Goal: Task Accomplishment & Management: Use online tool/utility

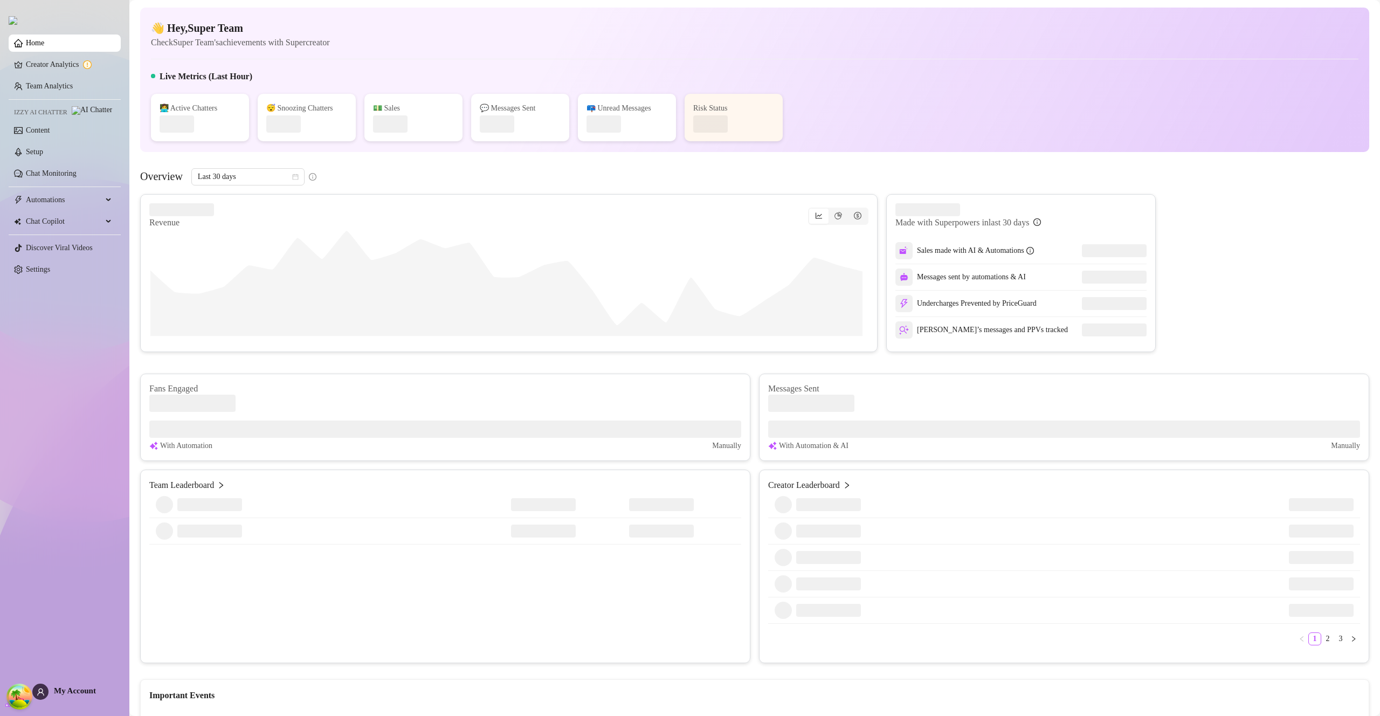
click at [77, 687] on span "My Account" at bounding box center [75, 690] width 42 height 9
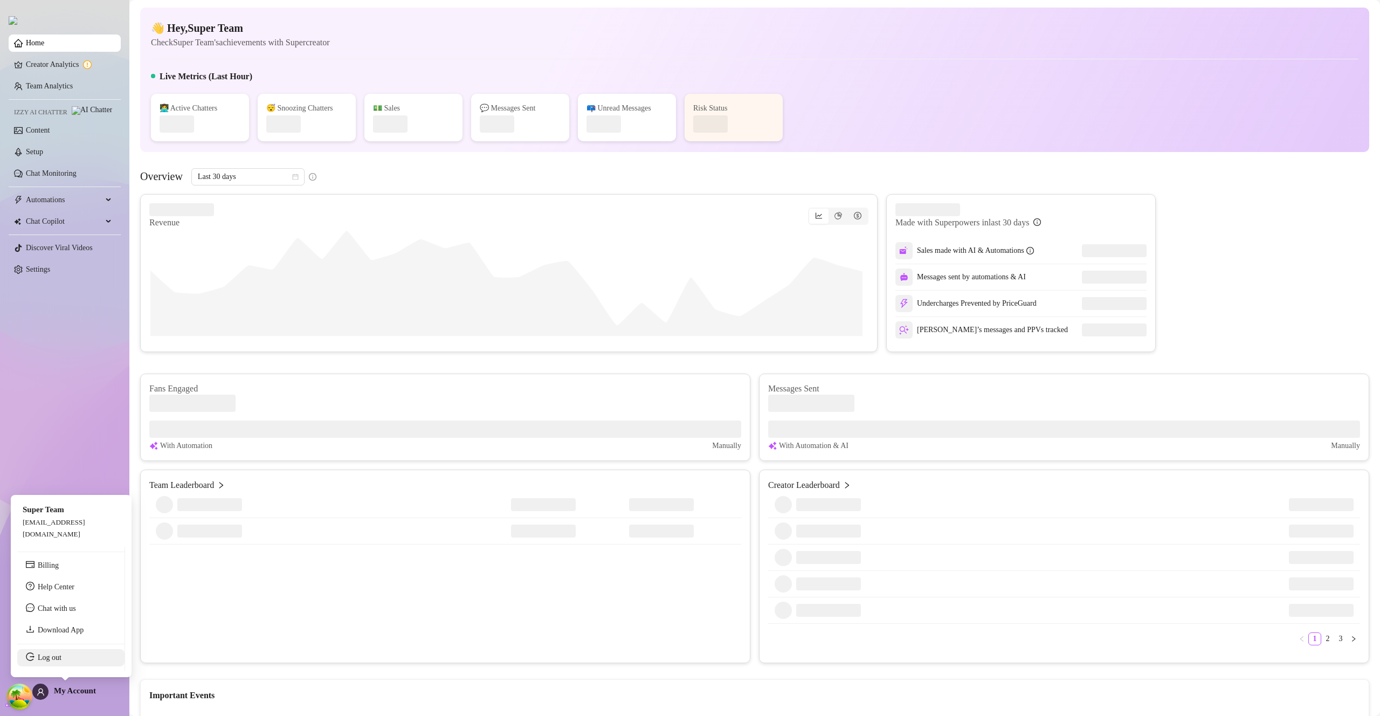
click at [61, 660] on link "Log out" at bounding box center [50, 657] width 24 height 8
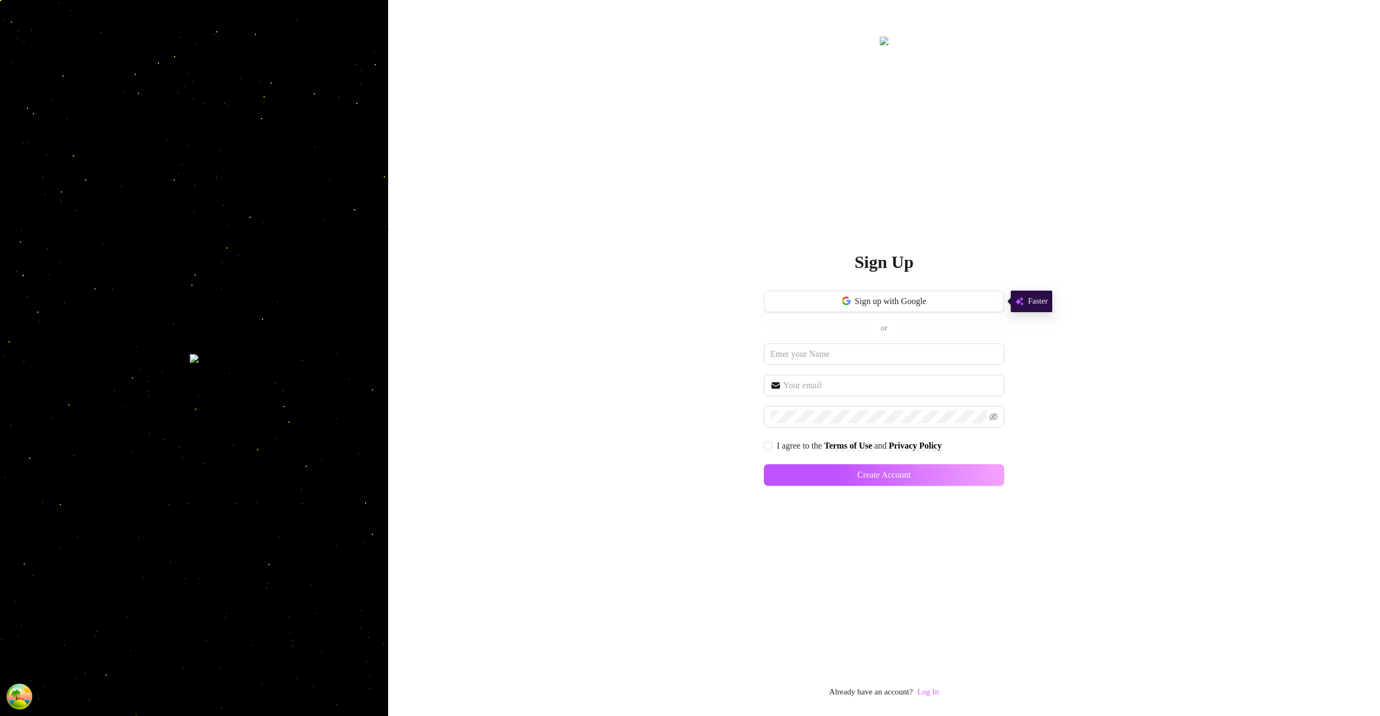
click at [938, 687] on link "Log In" at bounding box center [928, 691] width 22 height 9
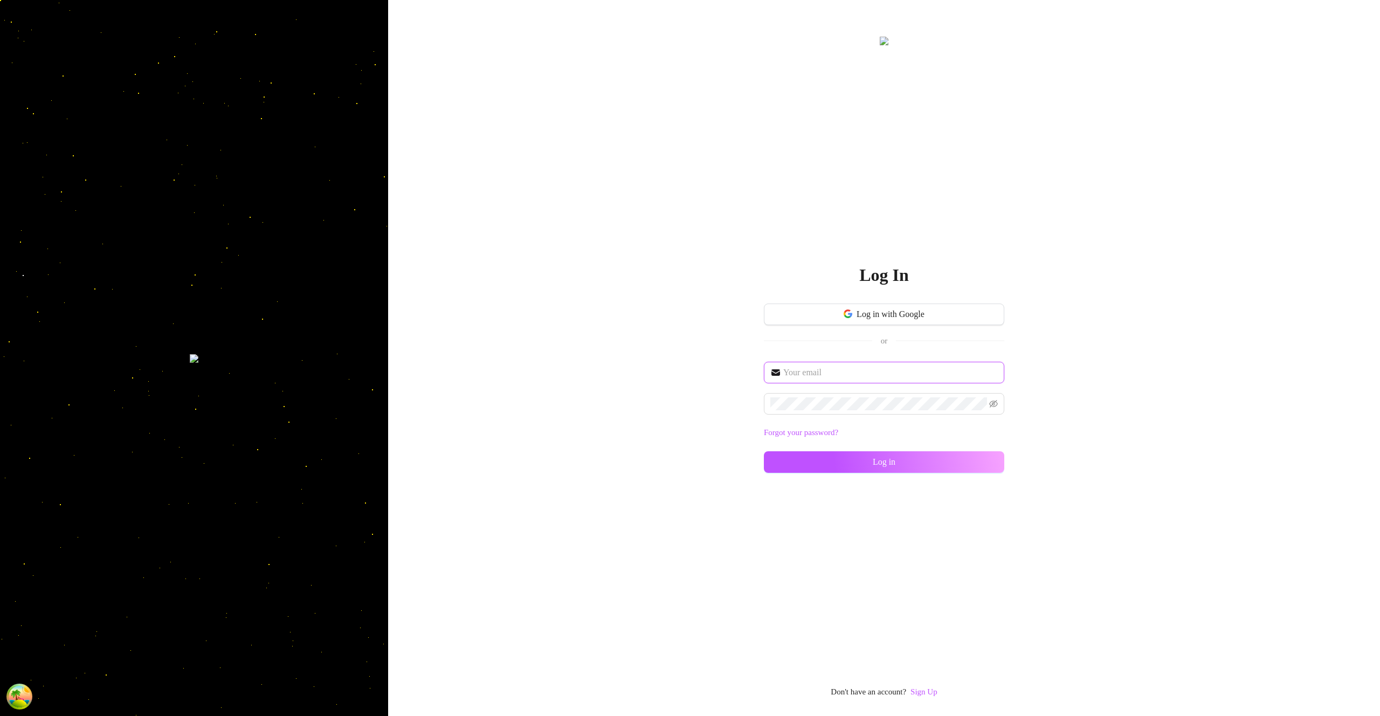
click at [853, 374] on input "text" at bounding box center [890, 372] width 214 height 13
type input "[EMAIL_ADDRESS][DOMAIN_NAME]"
click at [940, 452] on button "Log in" at bounding box center [884, 462] width 240 height 22
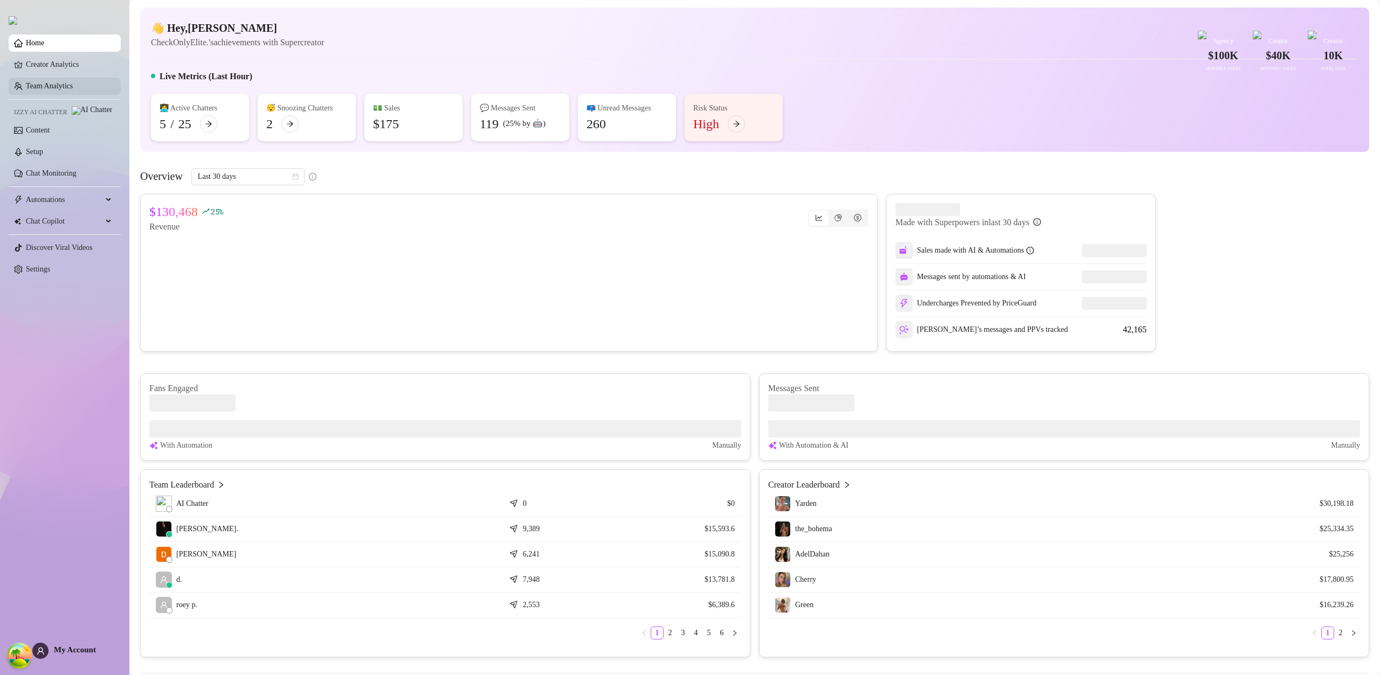
click at [73, 86] on link "Team Analytics" at bounding box center [49, 86] width 47 height 8
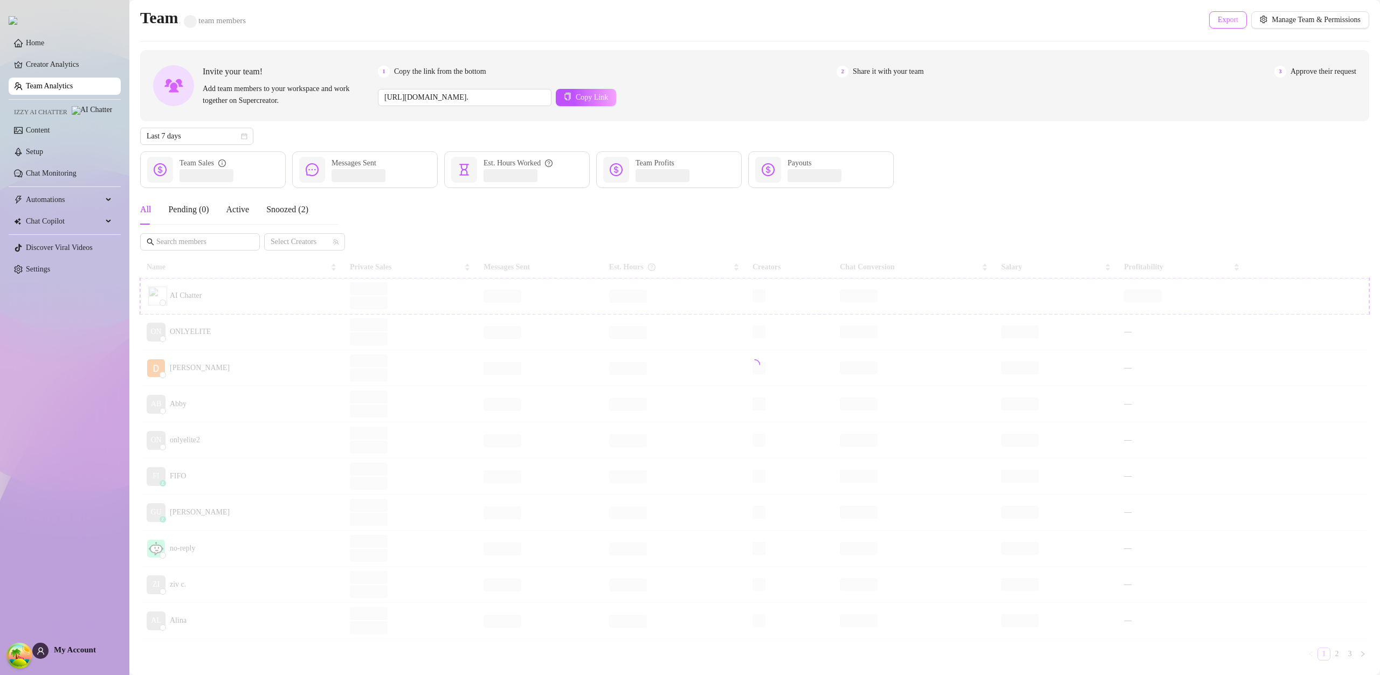
click at [1217, 18] on span "Export" at bounding box center [1227, 20] width 20 height 9
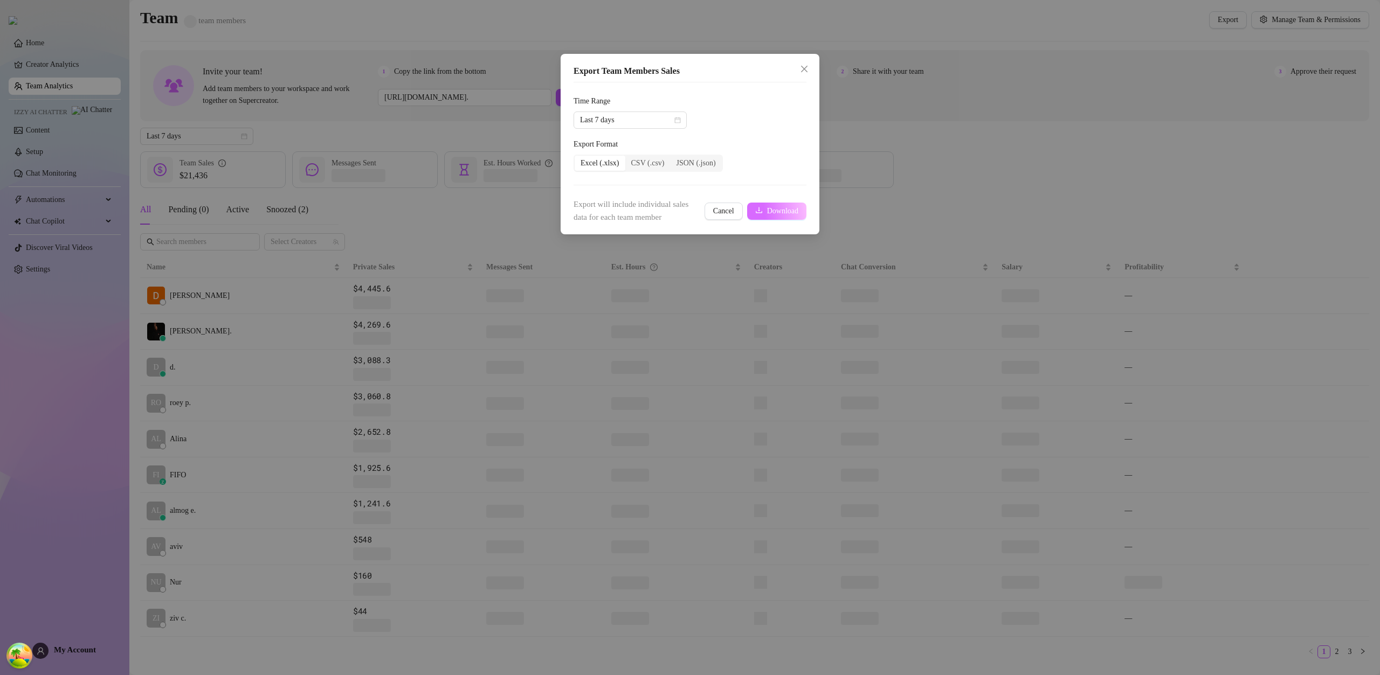
click at [756, 208] on icon "download" at bounding box center [759, 210] width 6 height 6
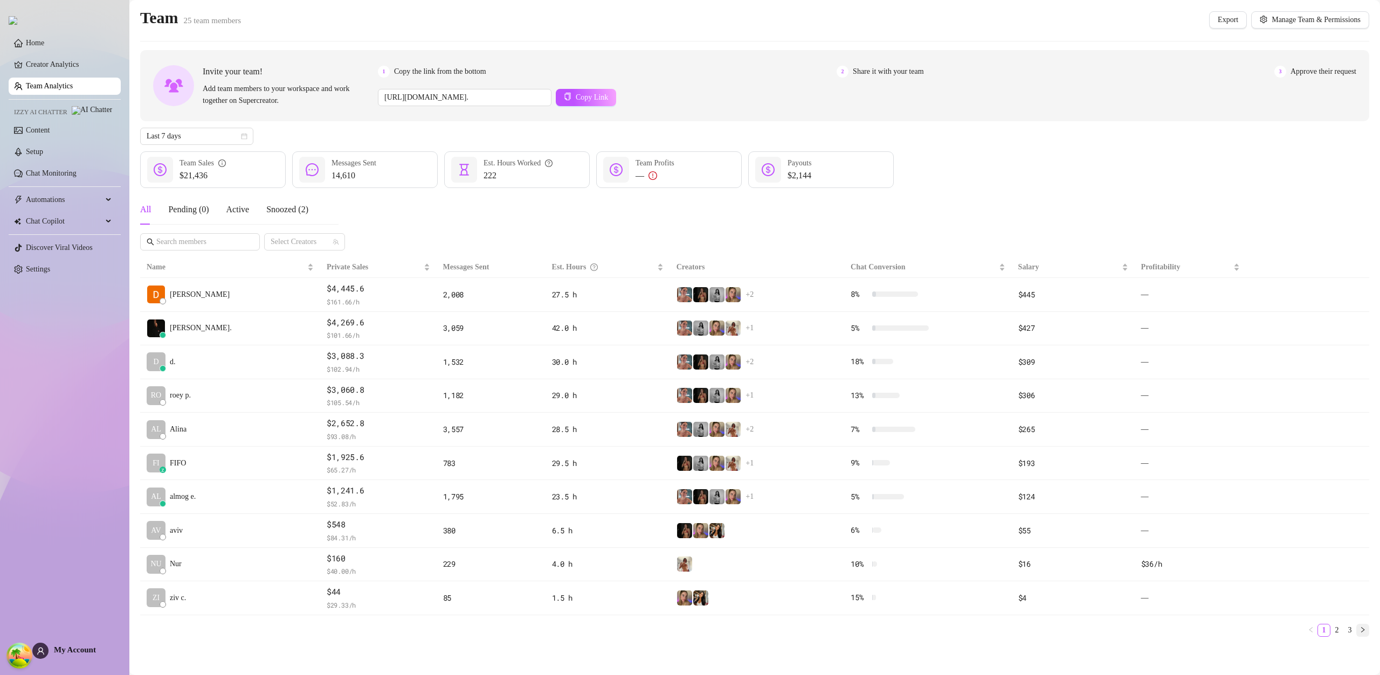
click at [1359, 630] on icon "right" at bounding box center [1362, 630] width 6 height 6
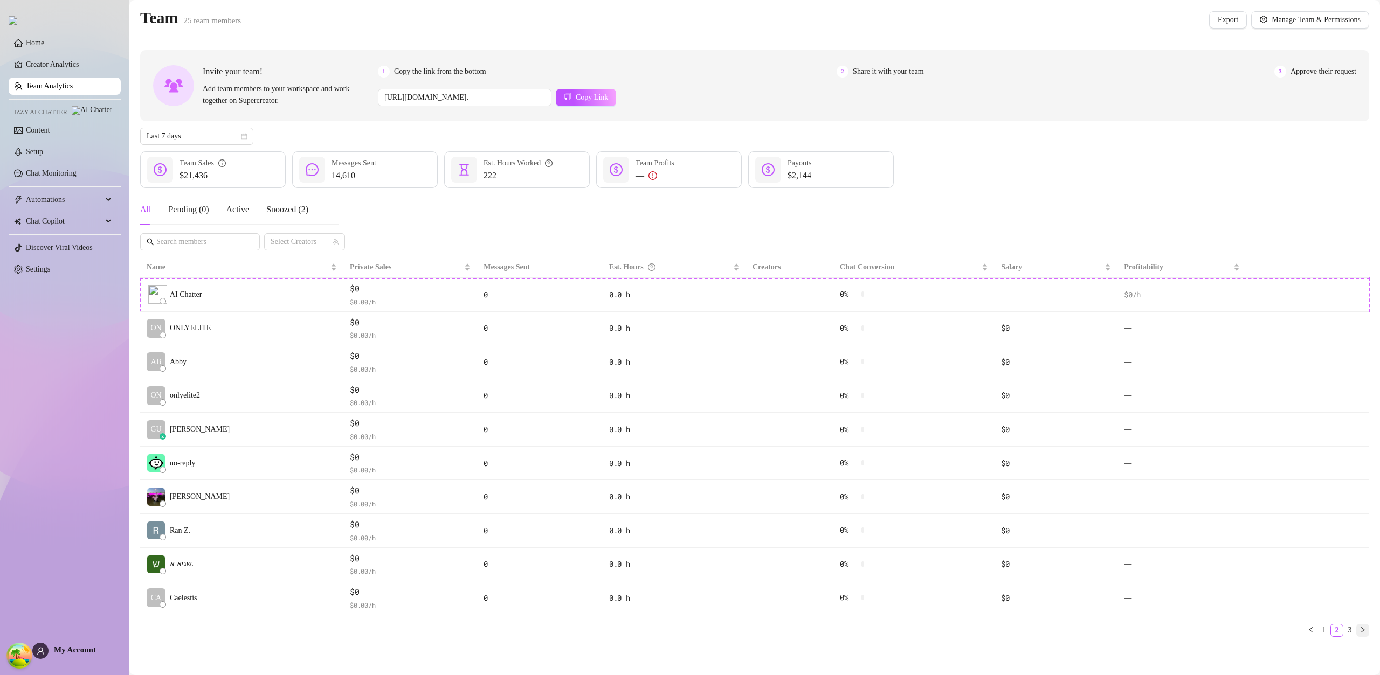
click at [1359, 629] on icon "right" at bounding box center [1362, 630] width 6 height 6
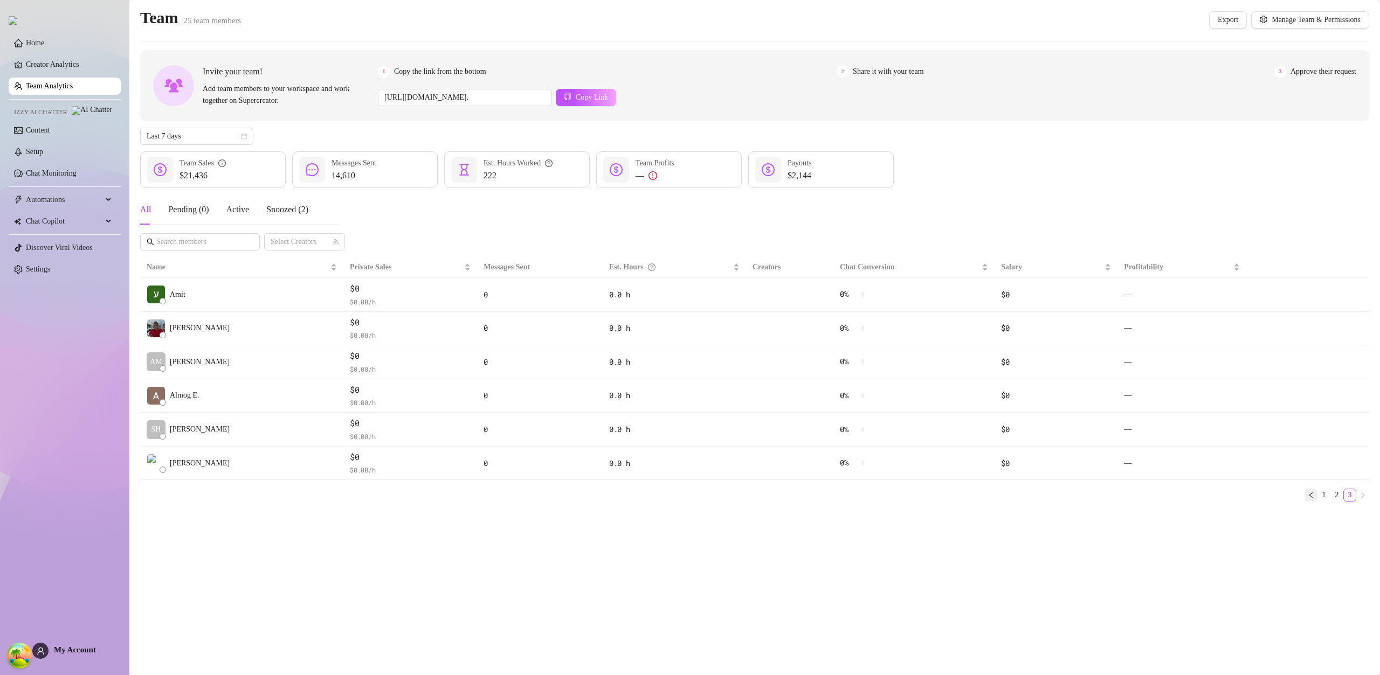
click at [1311, 497] on icon "left" at bounding box center [1310, 495] width 6 height 6
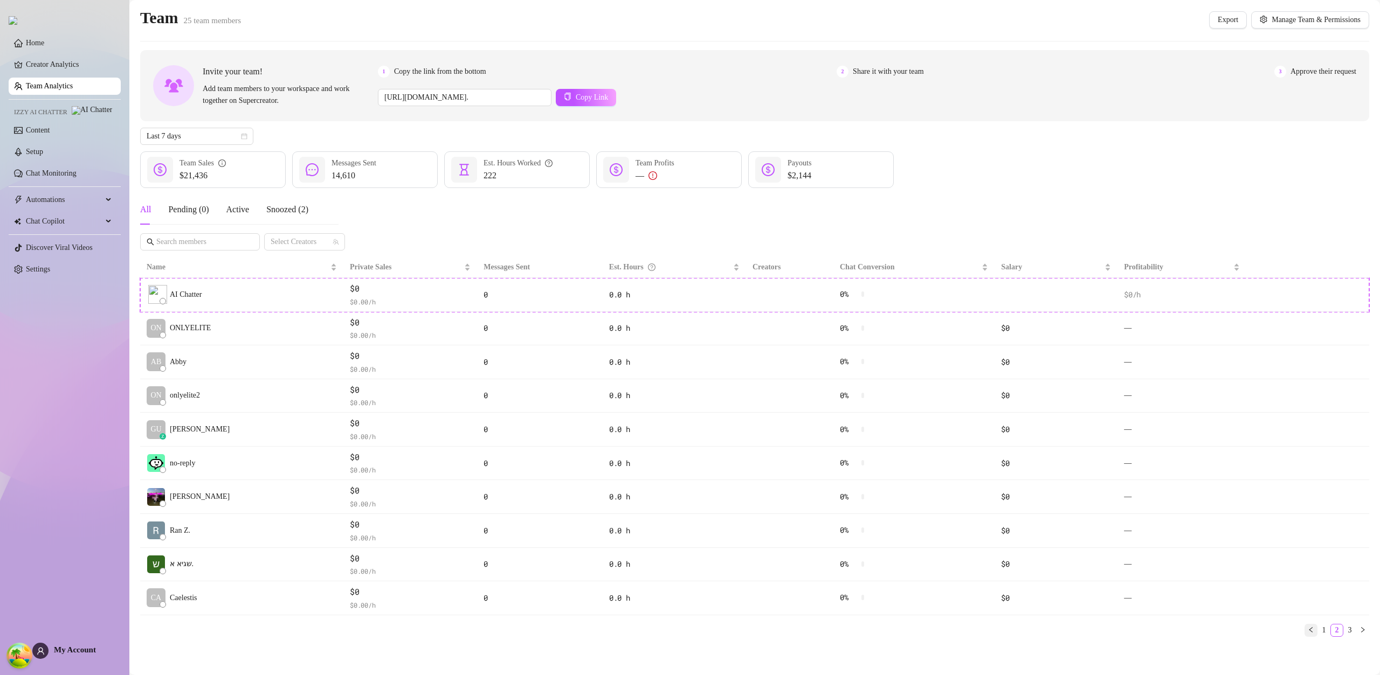
click at [1307, 629] on icon "left" at bounding box center [1310, 630] width 6 height 6
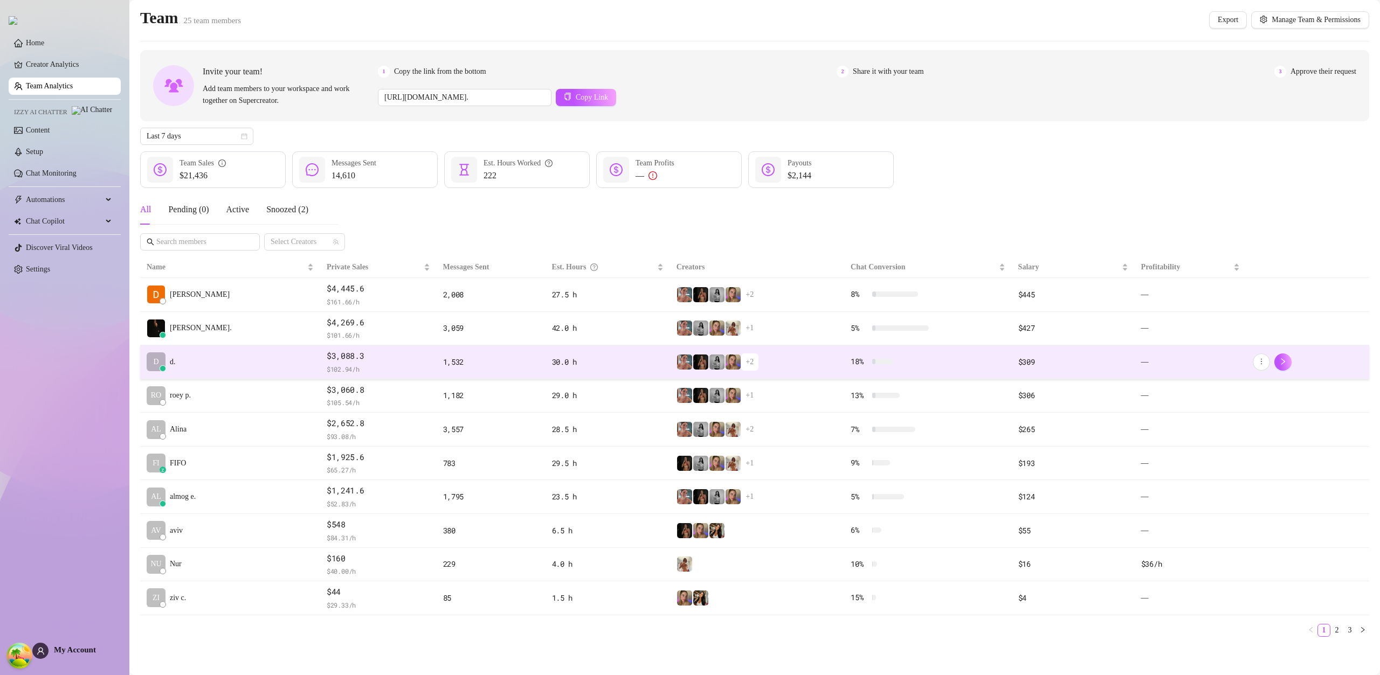
click at [205, 361] on td "D d." at bounding box center [230, 362] width 180 height 34
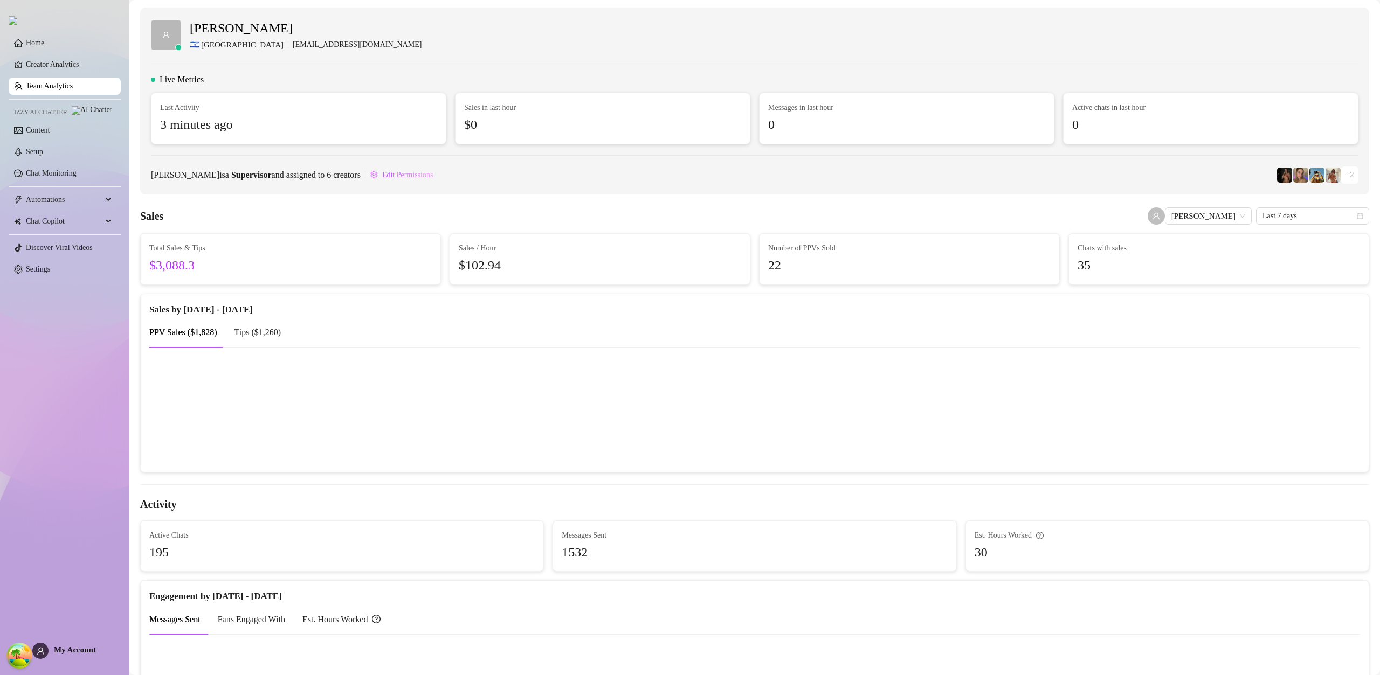
click at [967, 188] on div "[PERSON_NAME] 🇮🇱 Jerusalem [EMAIL_ADDRESS][DOMAIN_NAME] Live Metrics Last Activ…" at bounding box center [754, 101] width 1229 height 187
click at [965, 189] on div "[PERSON_NAME] 🇮🇱 Jerusalem [EMAIL_ADDRESS][DOMAIN_NAME] Live Metrics Last Activ…" at bounding box center [754, 101] width 1229 height 187
click at [986, 425] on canvas at bounding box center [750, 410] width 1202 height 108
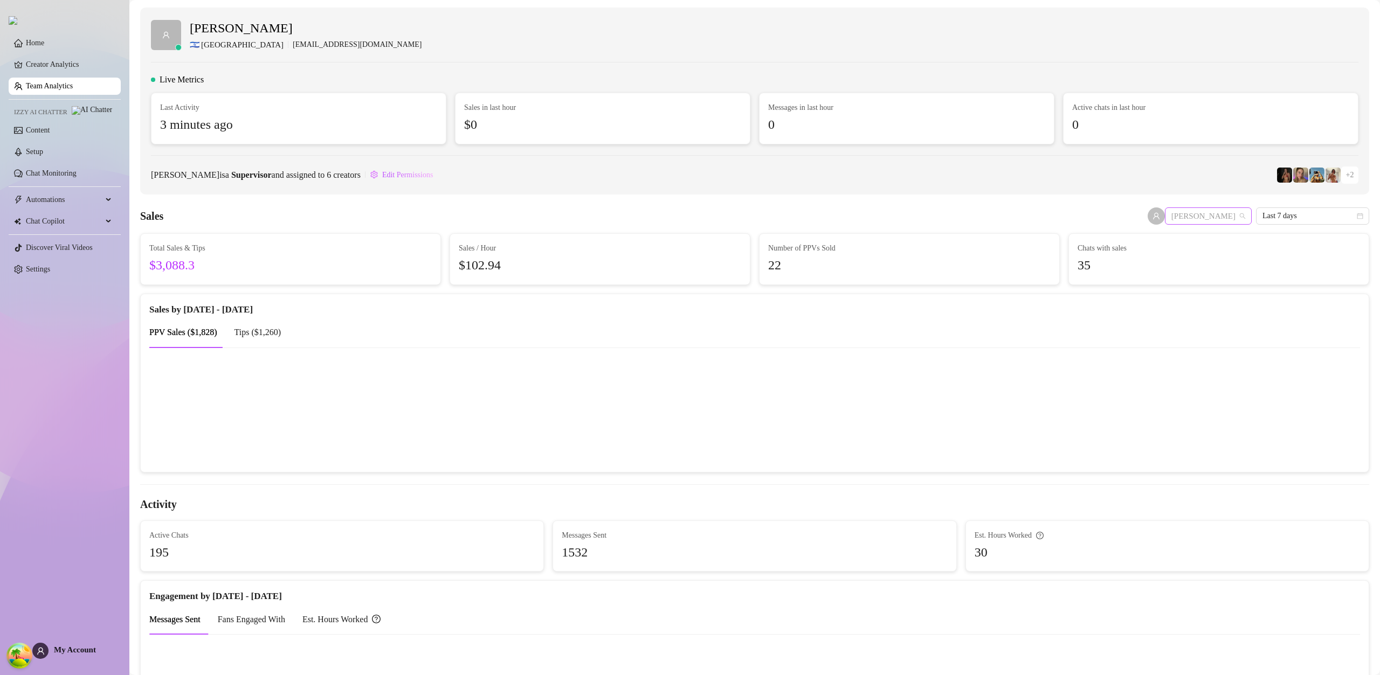
click at [1211, 216] on span "[PERSON_NAME]" at bounding box center [1208, 216] width 74 height 16
click at [1214, 253] on div "Chap צ׳אפ" at bounding box center [1244, 255] width 117 height 12
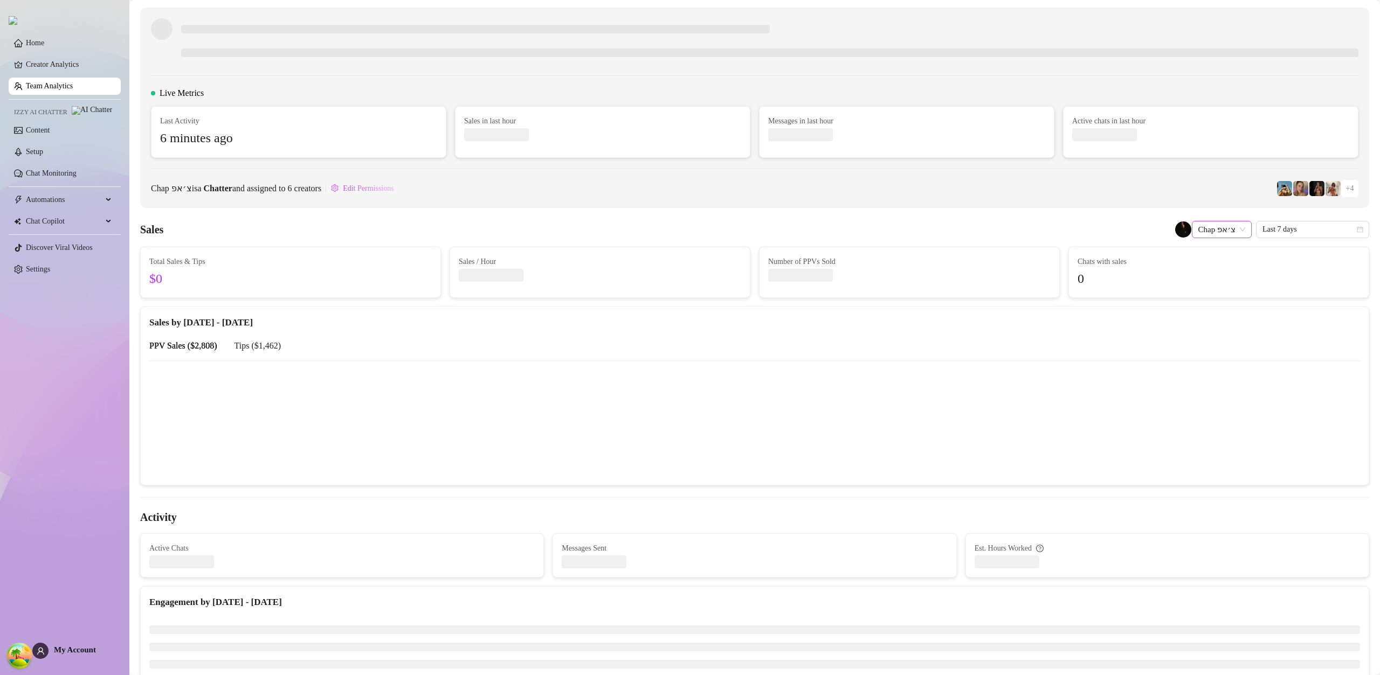
click at [1216, 232] on span "Chap צ׳אפ" at bounding box center [1221, 229] width 47 height 16
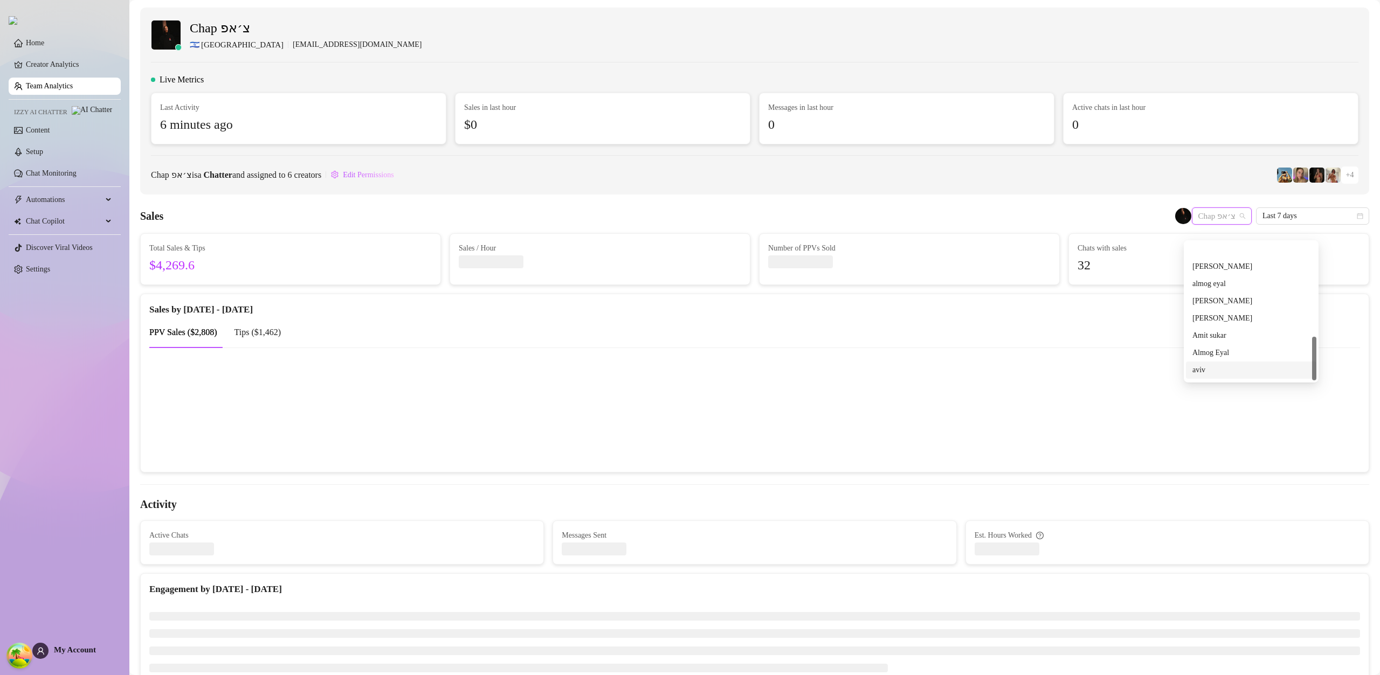
scroll to position [293, 0]
click at [58, 90] on link "Team Analytics" at bounding box center [49, 86] width 47 height 8
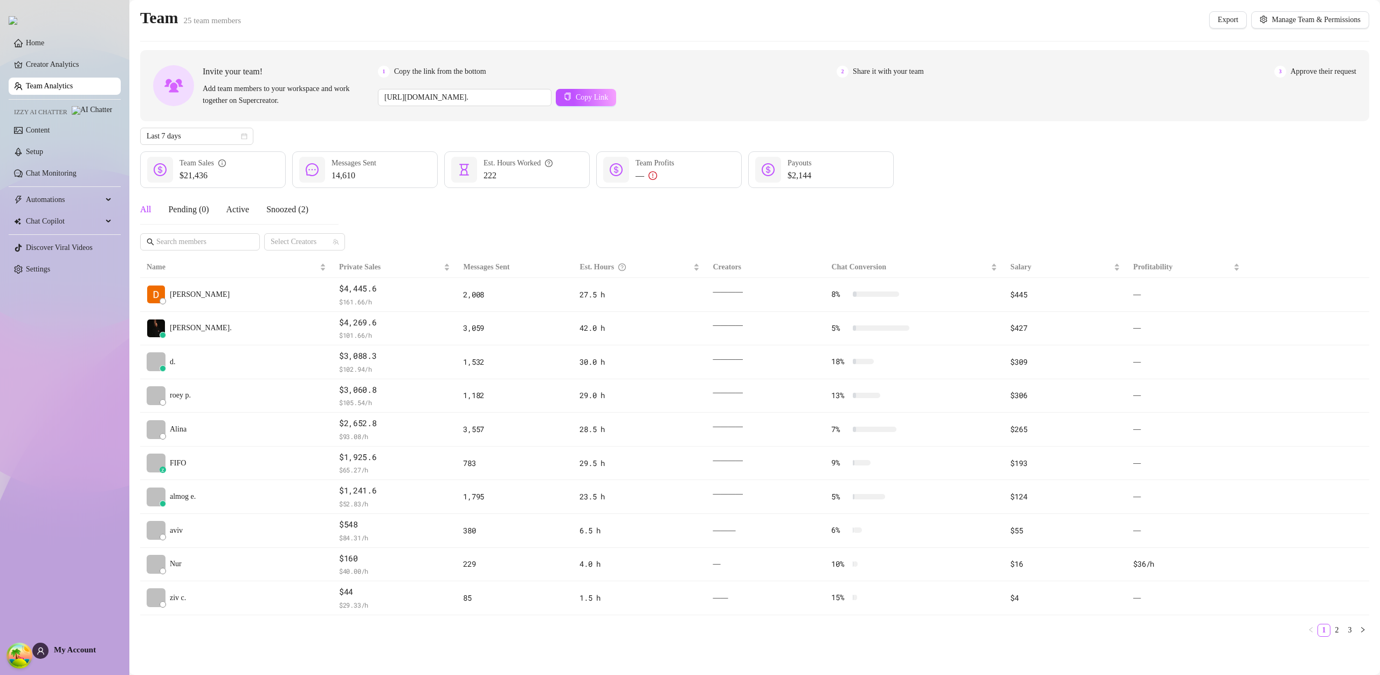
click at [56, 90] on link "Team Analytics" at bounding box center [49, 86] width 47 height 8
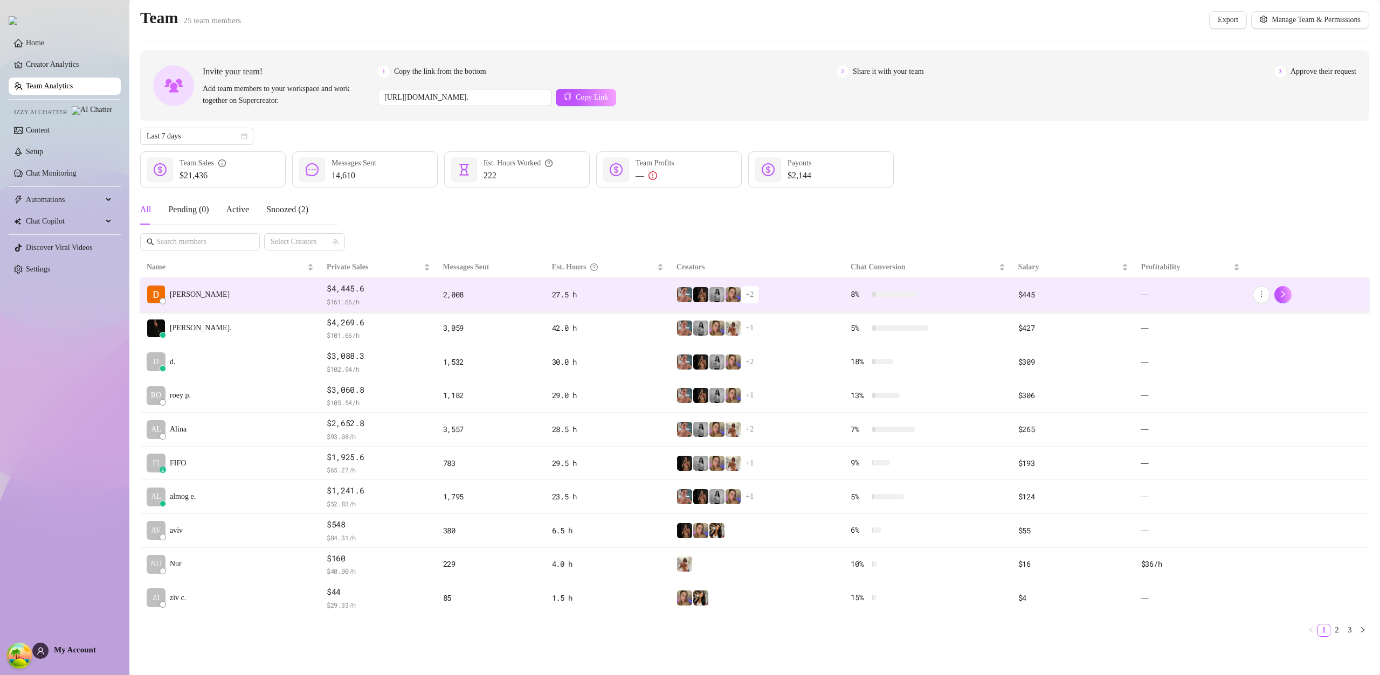
click at [193, 287] on div "[PERSON_NAME]" at bounding box center [188, 294] width 83 height 19
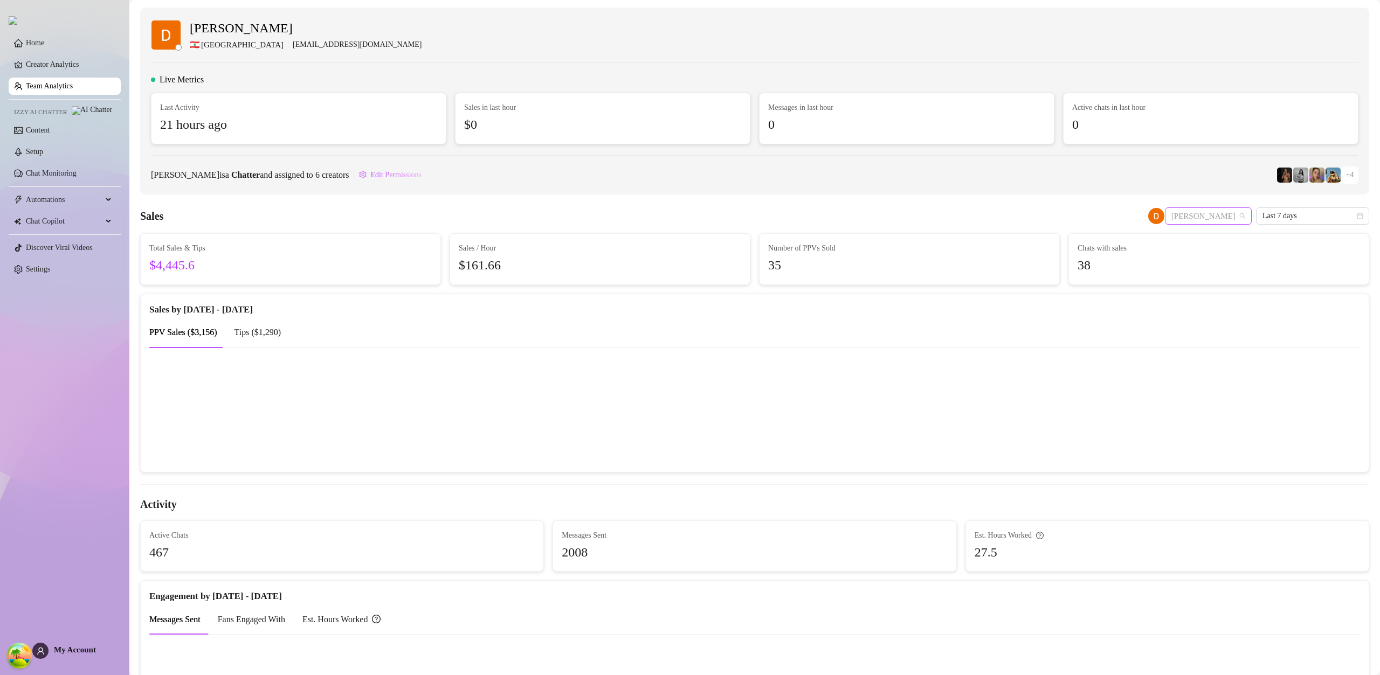
click at [1218, 210] on span "[PERSON_NAME]" at bounding box center [1208, 216] width 74 height 16
click at [1307, 213] on span "Last 7 days" at bounding box center [1312, 216] width 100 height 16
click at [1301, 231] on div "Last 24 hours" at bounding box center [1304, 237] width 109 height 17
click at [56, 90] on link "Team Analytics" at bounding box center [49, 86] width 47 height 8
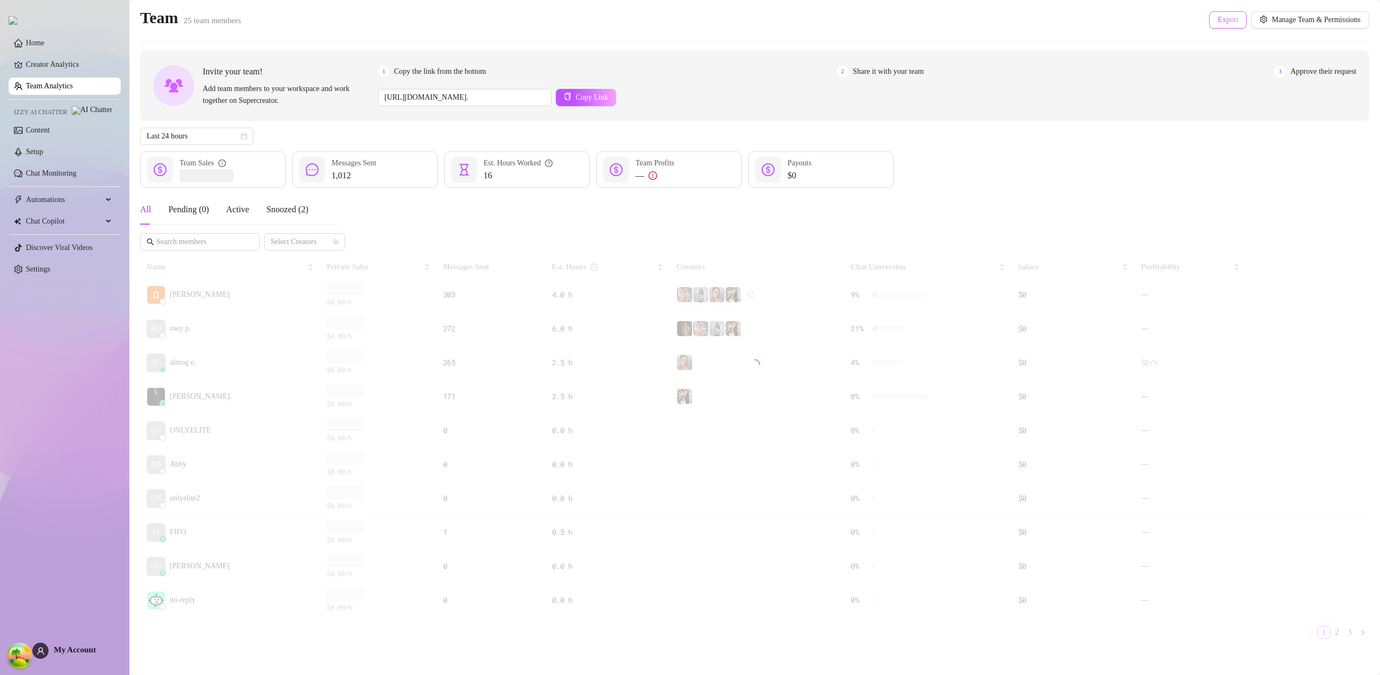
click at [1210, 25] on button "Export" at bounding box center [1228, 19] width 38 height 17
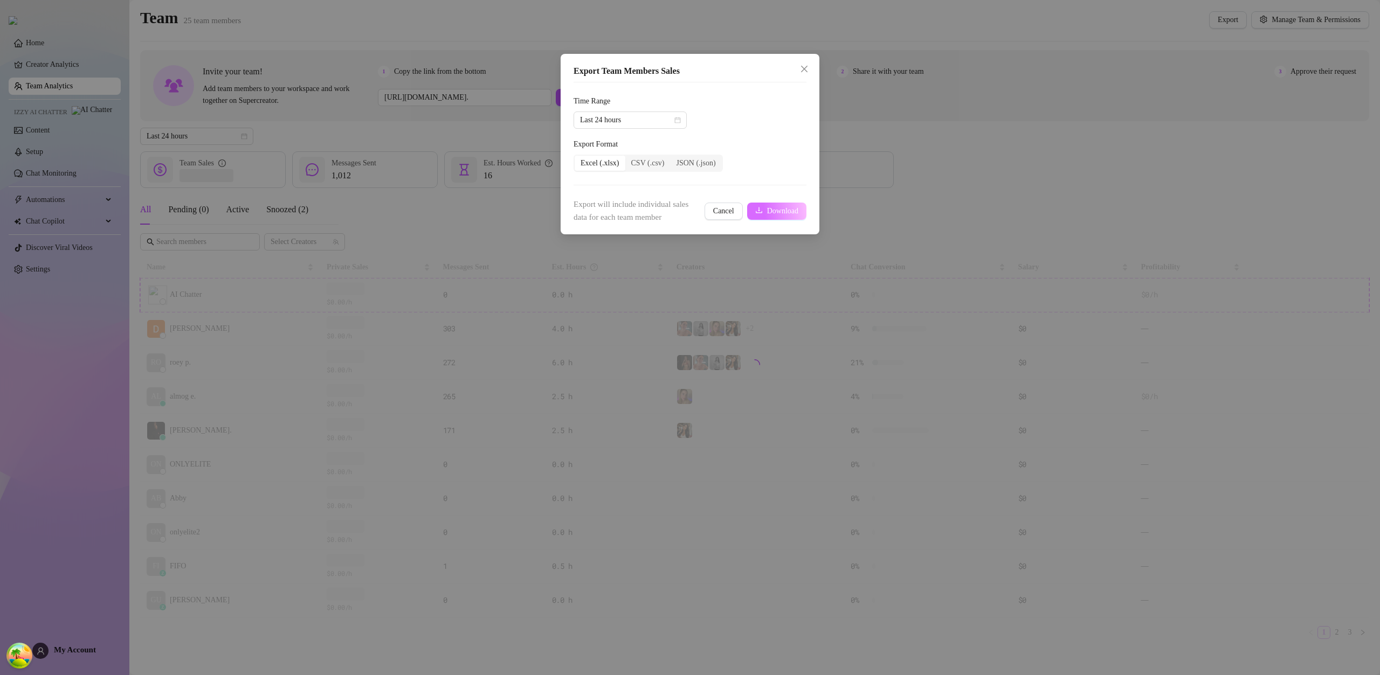
click at [782, 213] on span "Download" at bounding box center [782, 211] width 31 height 9
